Goal: Information Seeking & Learning: Learn about a topic

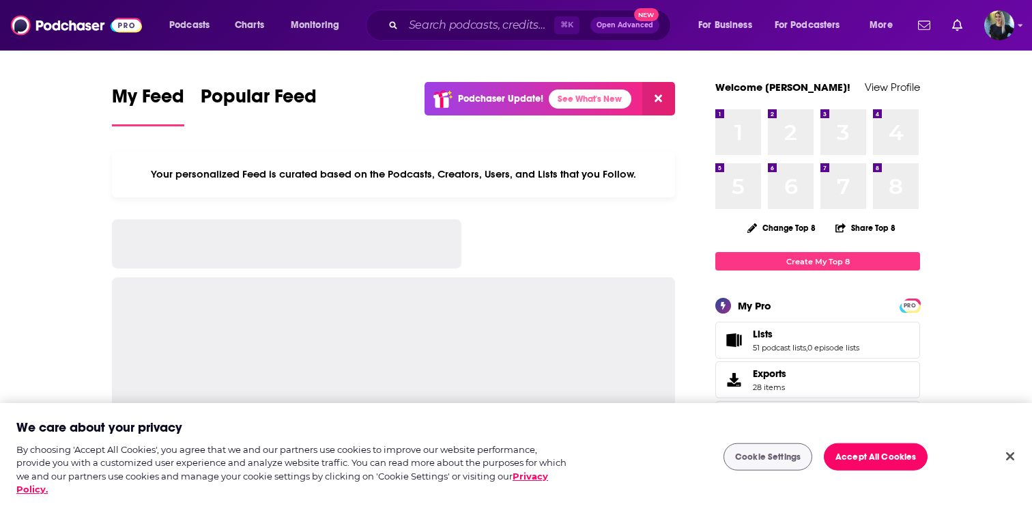
click at [488, 6] on div "Podcasts Charts Monitoring ⌘ K Open Advanced New For Business For Podcasters Mo…" at bounding box center [516, 25] width 1032 height 51
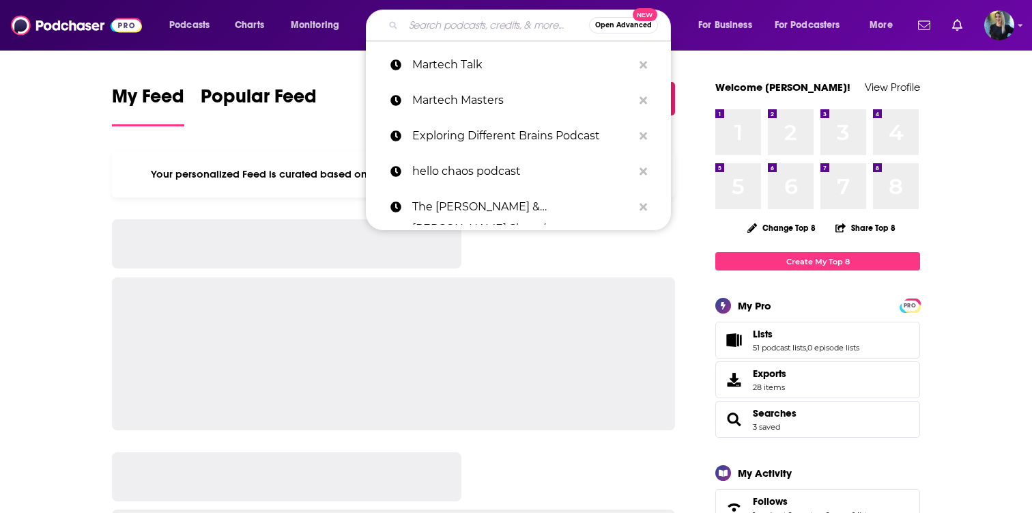
click at [483, 23] on input "Search podcasts, credits, & more..." at bounding box center [497, 25] width 186 height 22
paste input "longevityoptimizationpod"
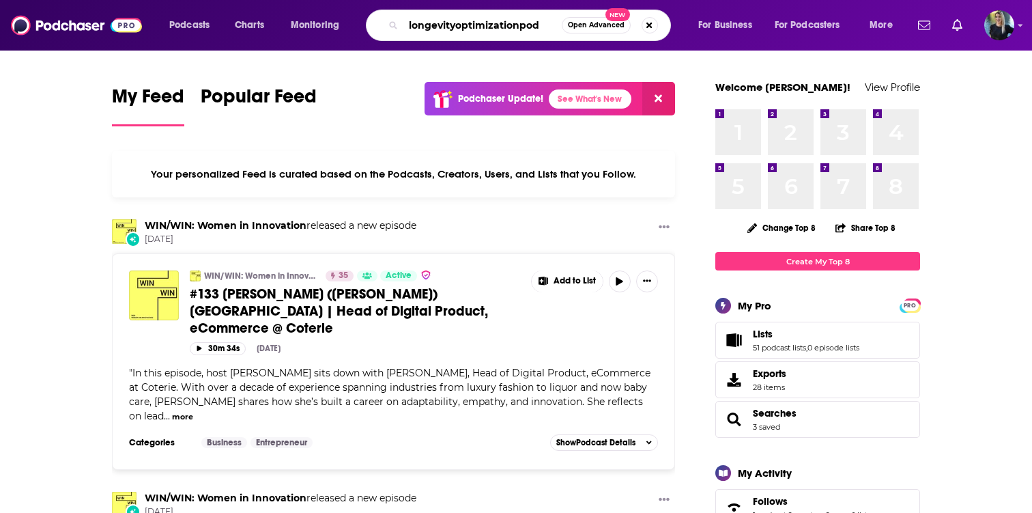
click at [453, 27] on input "longevityoptimizationpod" at bounding box center [483, 25] width 158 height 22
click at [525, 25] on input "longevit yoptimizationpod" at bounding box center [483, 25] width 158 height 22
click at [544, 27] on input "longevit yoptimization pod" at bounding box center [483, 25] width 158 height 22
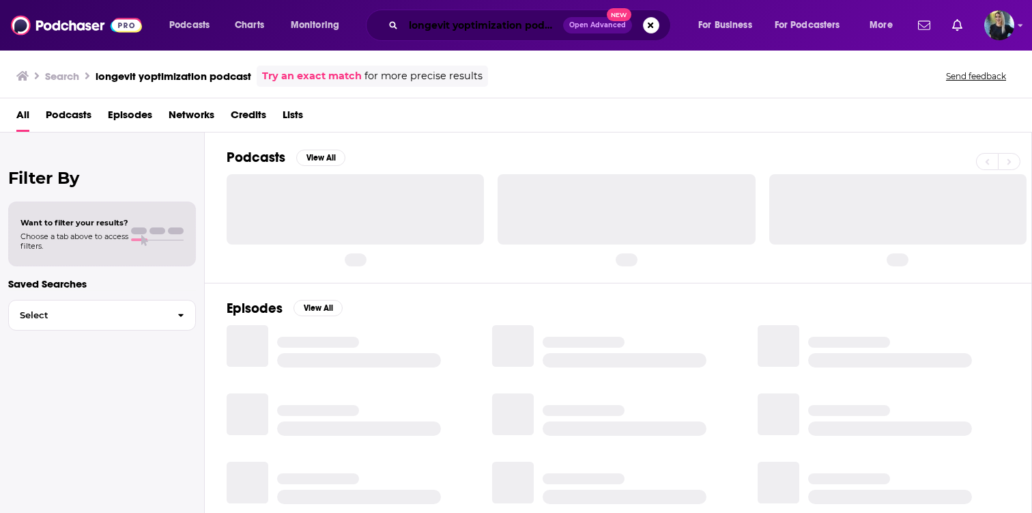
click at [456, 29] on input "longevit yoptimization podcast" at bounding box center [484, 25] width 160 height 22
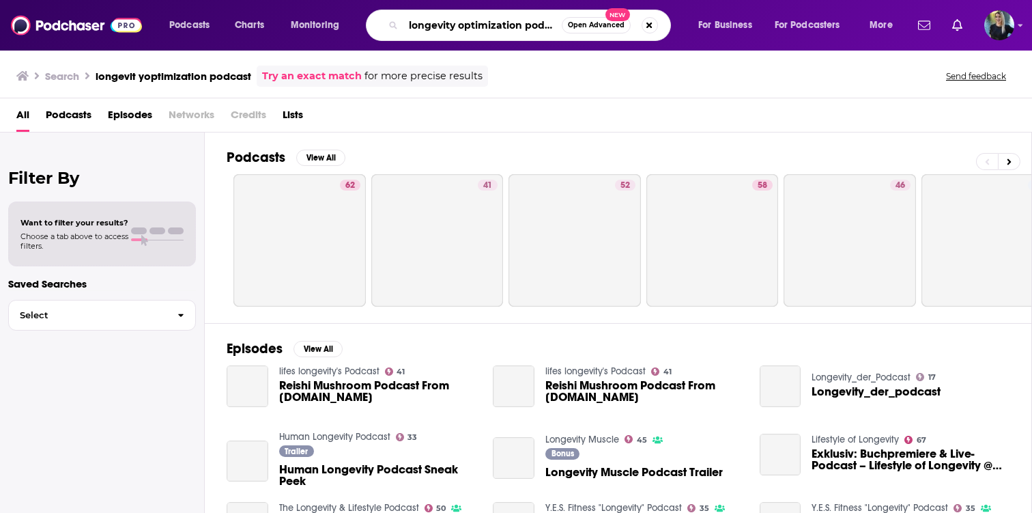
type input "longevity optimization podcast"
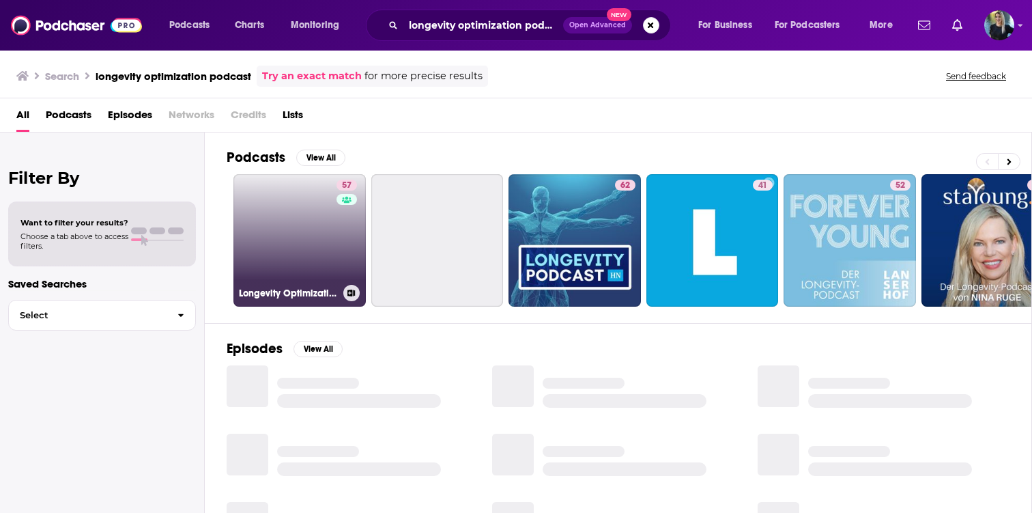
click at [309, 242] on link "57 Longevity Optimization with [PERSON_NAME]" at bounding box center [300, 240] width 132 height 132
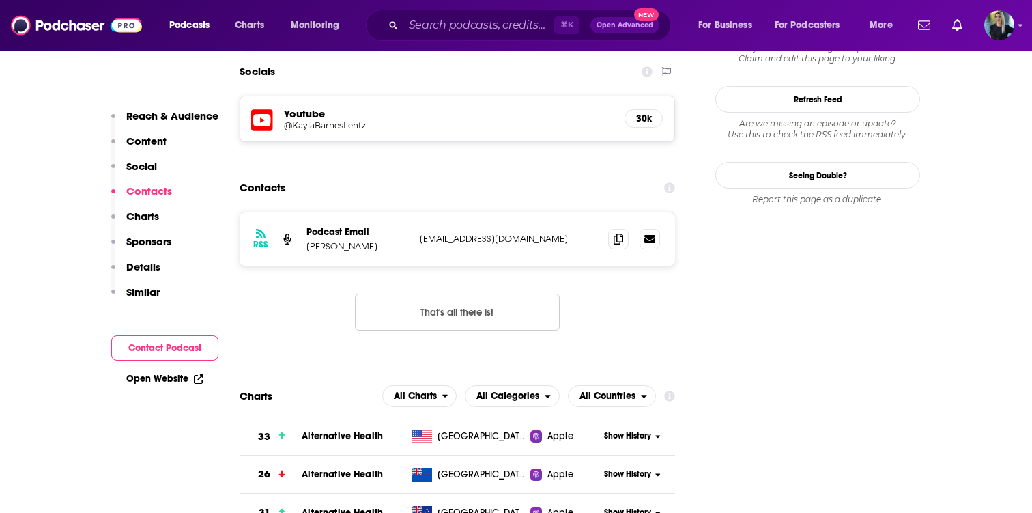
scroll to position [1241, 0]
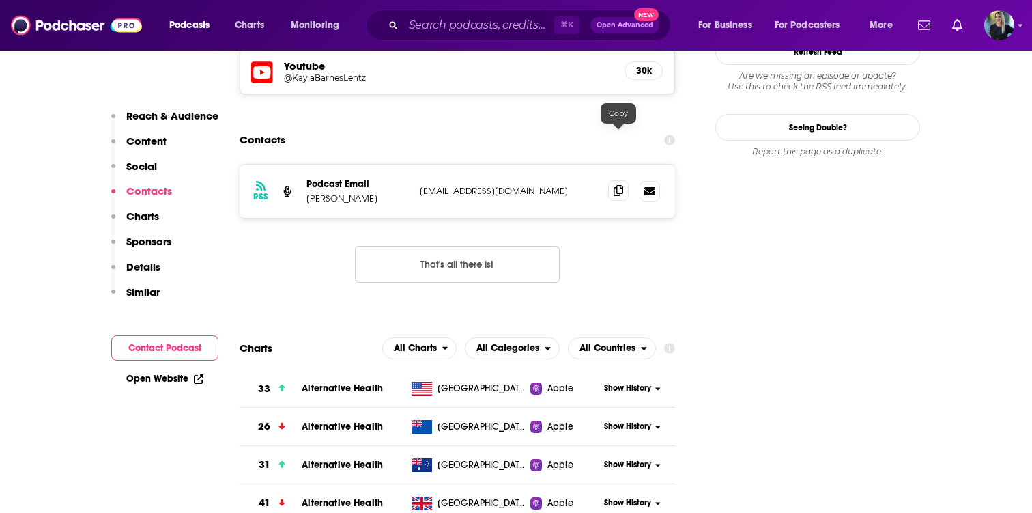
click at [620, 185] on icon at bounding box center [619, 190] width 10 height 11
